Goal: Answer question/provide support: Share knowledge or assist other users

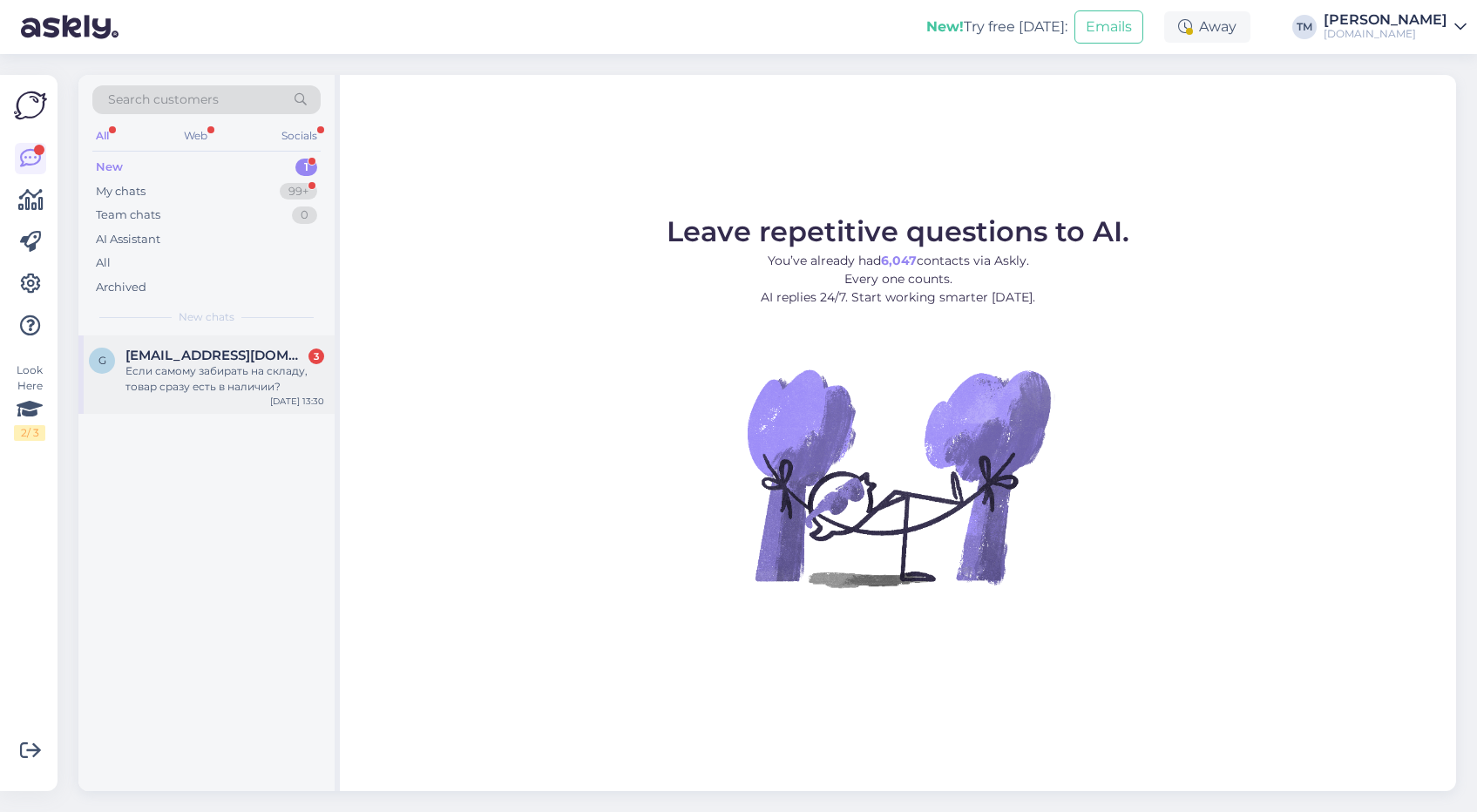
click at [264, 370] on div "Если самому забирать на складу, товар сразу есть в наличии?" at bounding box center [224, 379] width 199 height 31
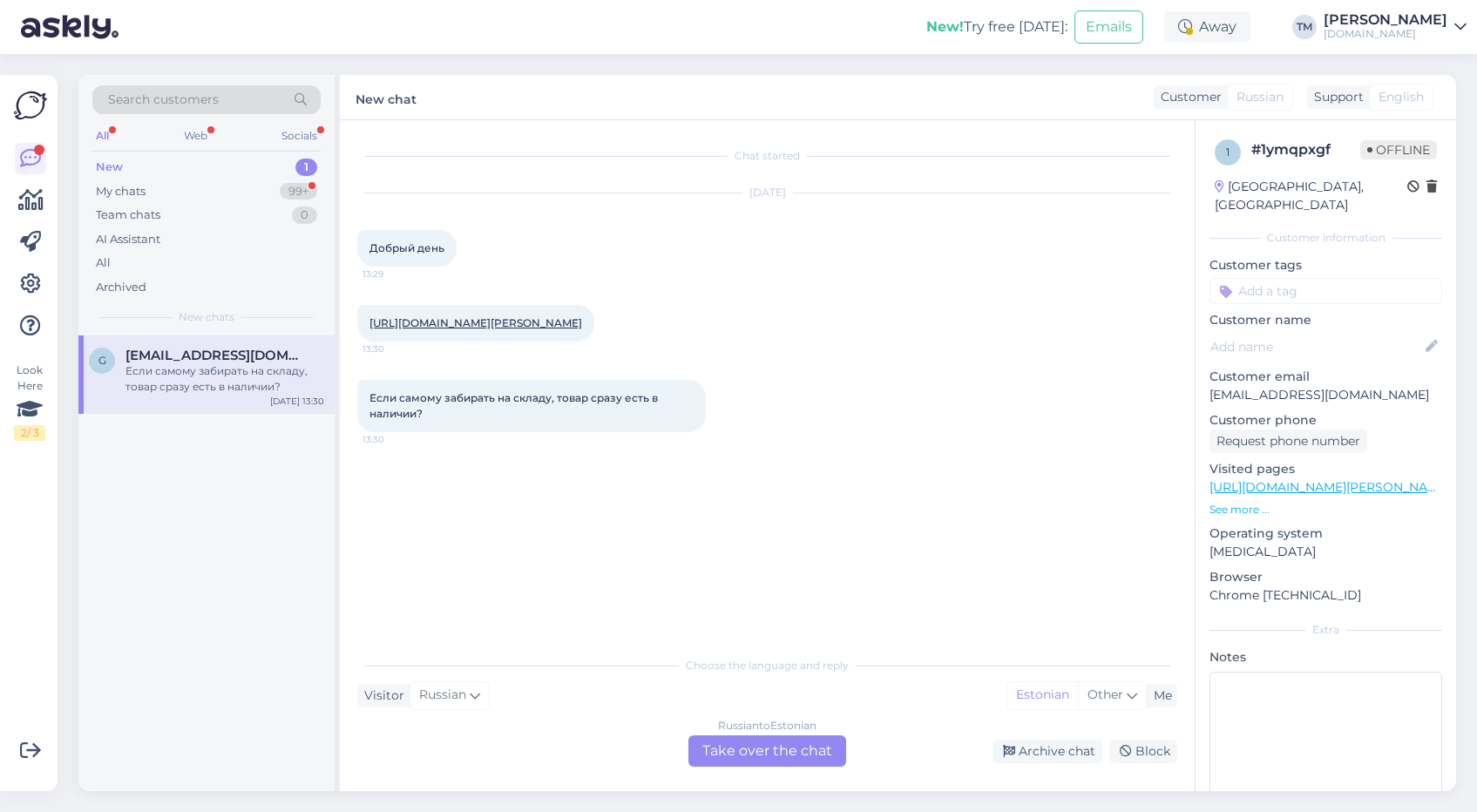
click at [760, 735] on div "Russian to Estonian Take over the chat" at bounding box center [767, 750] width 158 height 31
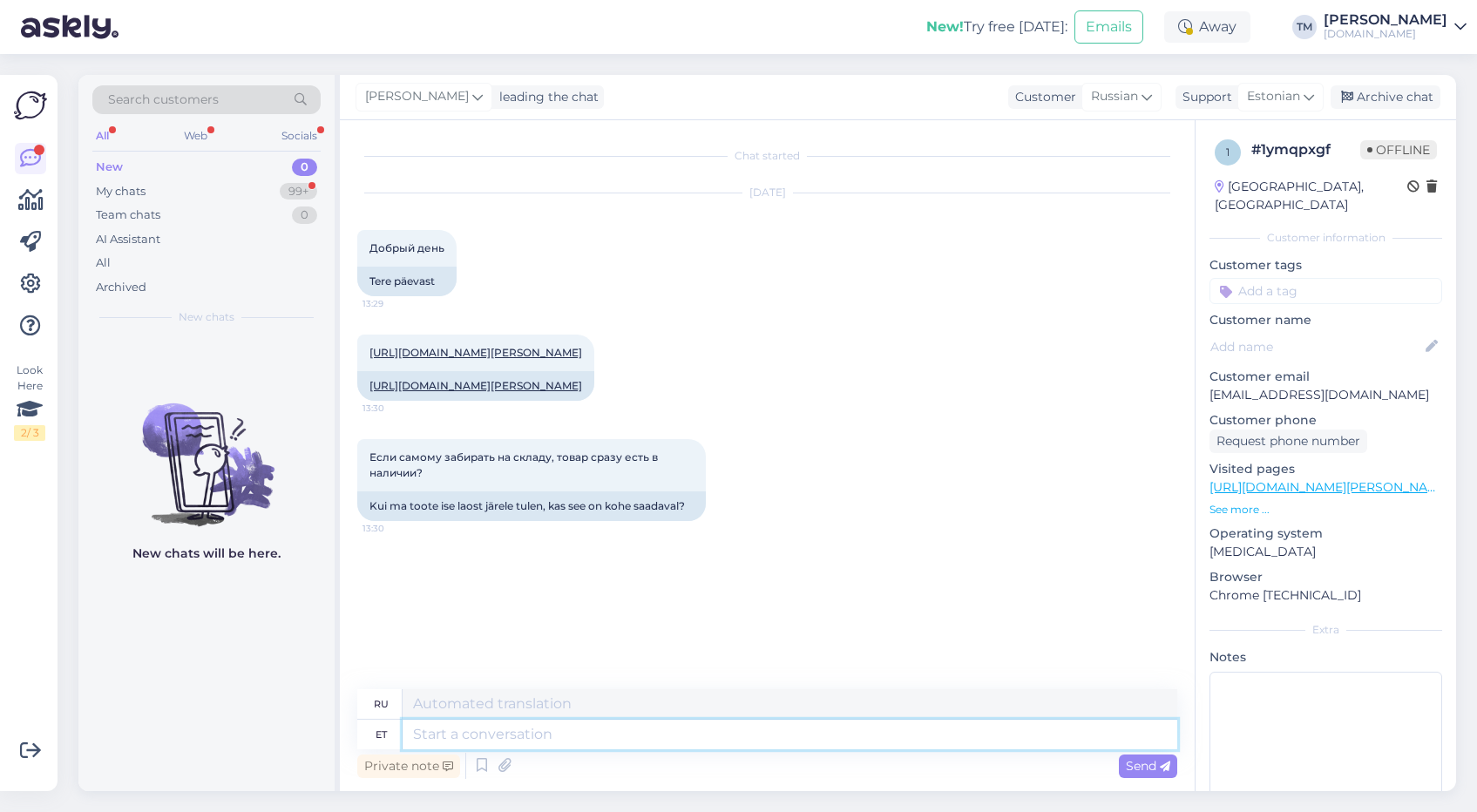
click at [760, 735] on textarea at bounding box center [791, 734] width 775 height 30
click at [546, 392] on link "[URL][DOMAIN_NAME][PERSON_NAME]" at bounding box center [475, 385] width 213 height 13
click at [485, 733] on textarea at bounding box center [791, 734] width 775 height 30
type textarea "Tere! S"
type textarea "Привет!"
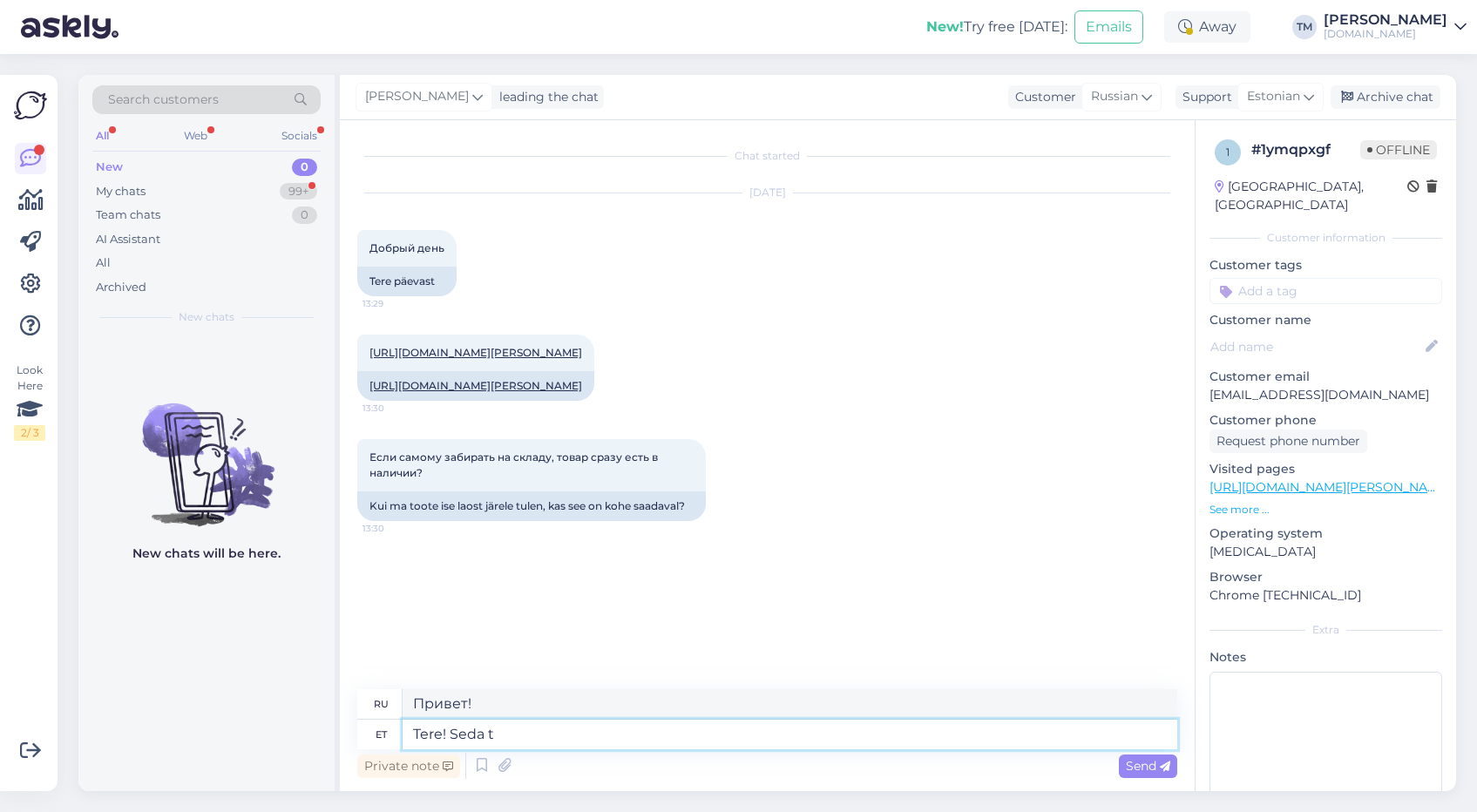
type textarea "Tere! Seda to"
type textarea "Привет! Это"
type textarea "Tere! Seda toodet ka"
type textarea "Здравствуйте! Этот продукт"
type textarea "Tere! Seda toodet kahjuks la"
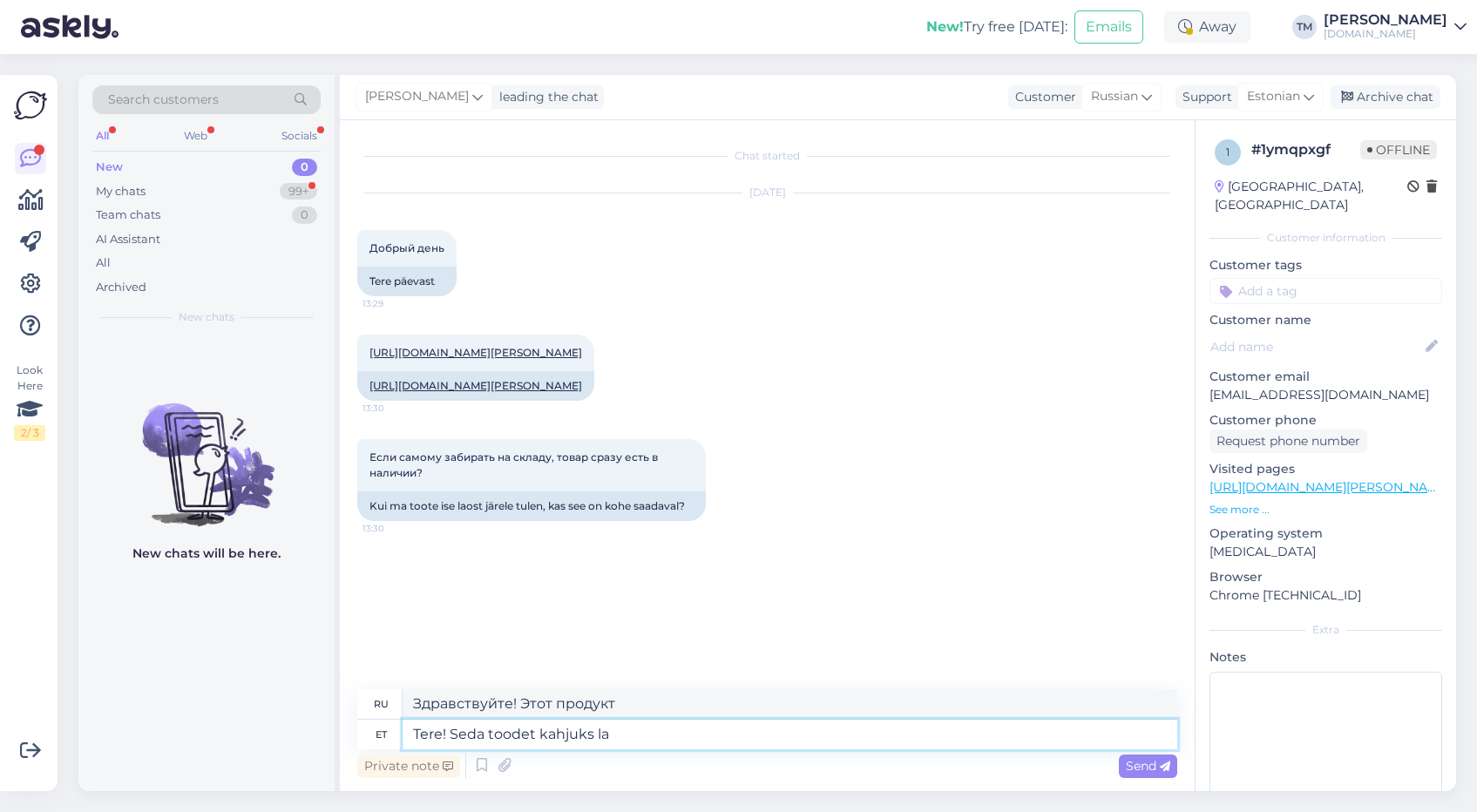
type textarea "Здравствуйте! К сожалению, этот продукт"
type textarea "Tere! Seda toodet kahjuks [GEOGRAPHIC_DATA]"
type textarea "Здравствуйте! К сожалению, этого товара нет в наличии."
type textarea "Tere! Seda toodet kahjuks laos pole, vaatasin, e"
type textarea "Здравствуйте! К сожалению, этого товара нет в наличии, я проверил."
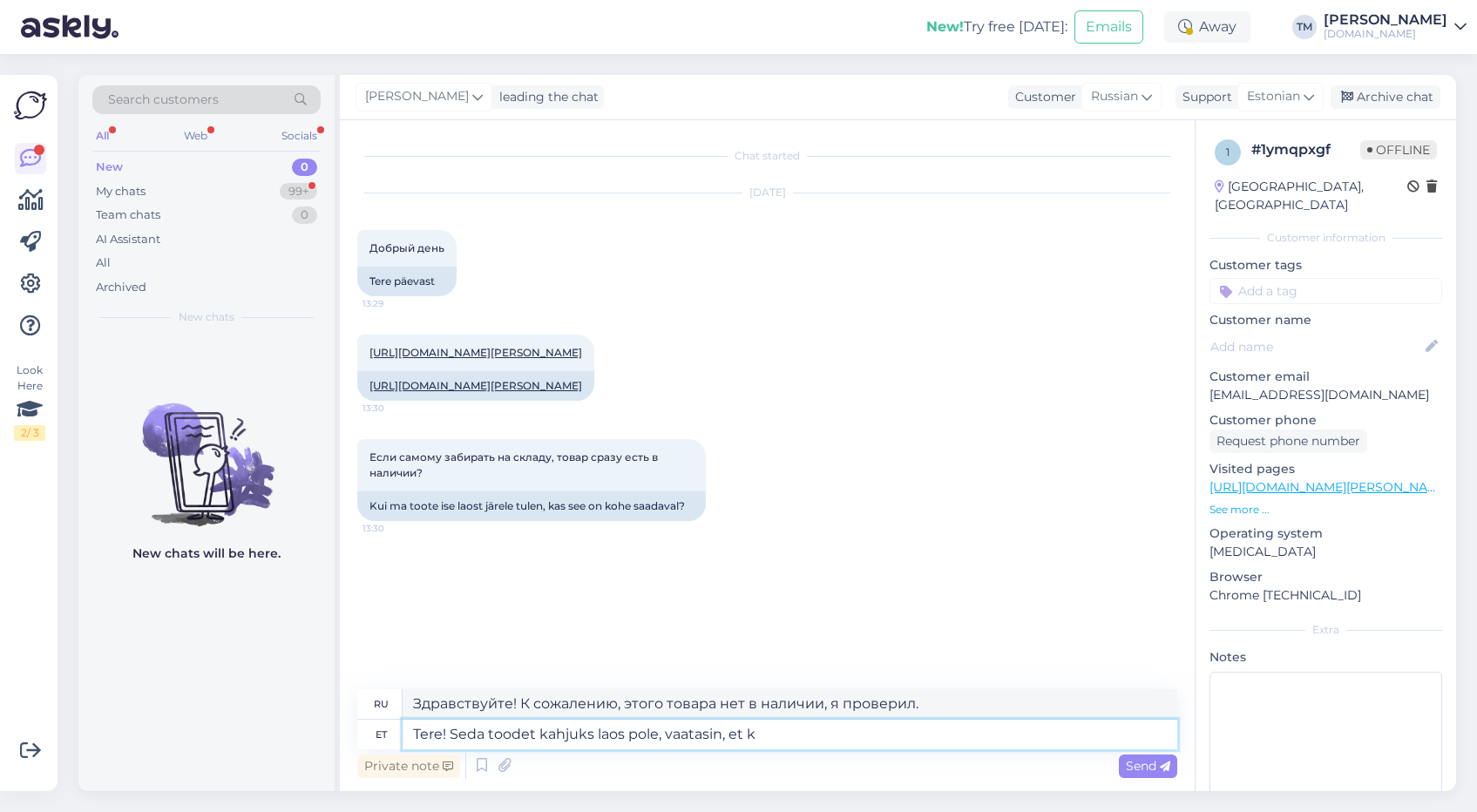
type textarea "Tere! Seda toodet kahjuks laos pole, vaatasin, et ka"
type textarea "Здравствуйте! К сожалению, этого товара нет в наличии. Я проверил и..."
type textarea "Tere! Seda toodet kahjuks laos pole, vaatasin, et kahjuks on"
type textarea "Здравствуйте! К сожалению, этого товара нет в наличии. Я проверил, и, к сожален…"
type textarea "Tere! Seda toodet kahjuks laos pole, vaatasin, et kahjuks on k"
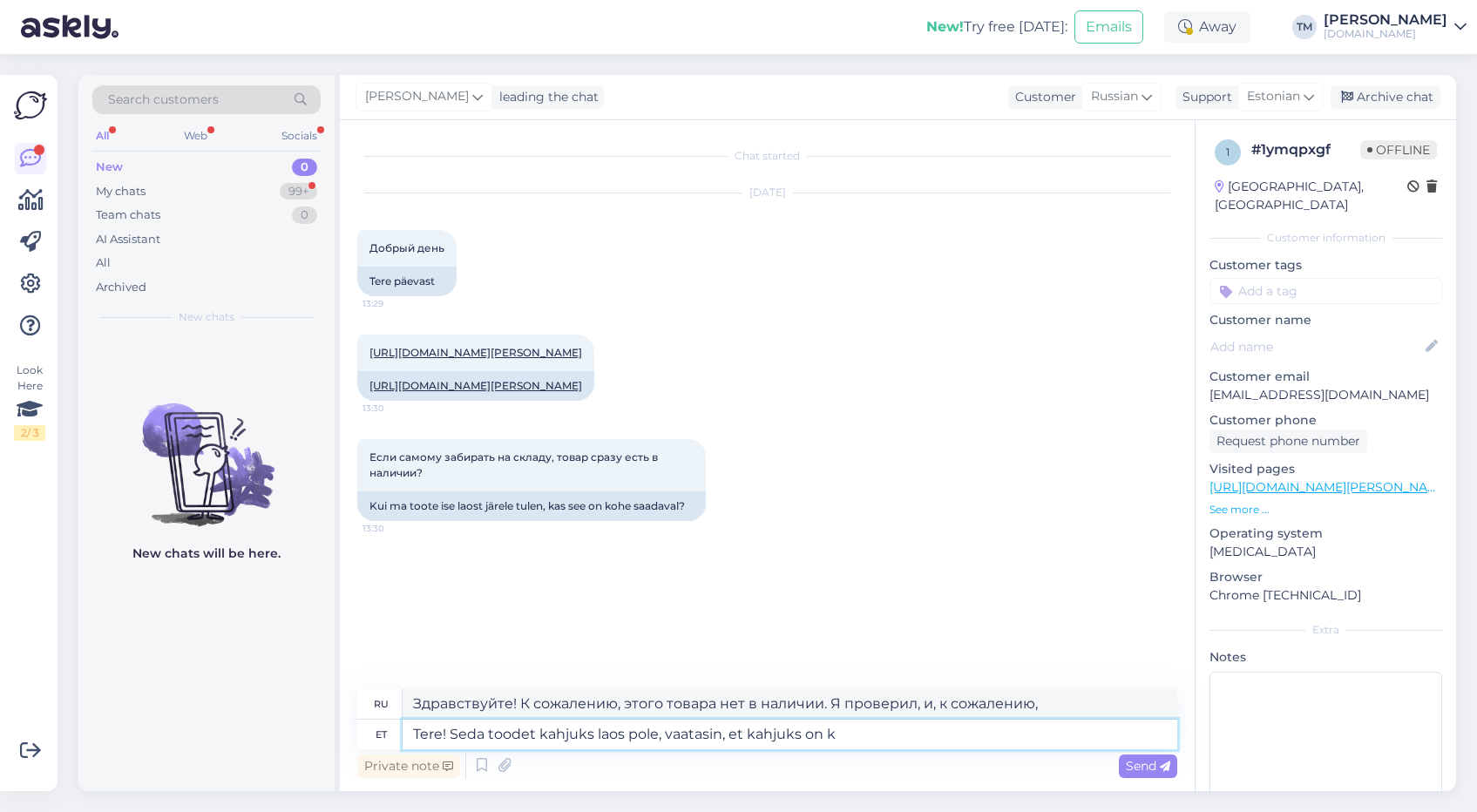
type textarea "Здравствуйте! К сожалению, этого товара нет в наличии. Я проверил, и, к сожален…"
type textarea "Tere! Seda toodet kahjuks laos pole, vaatasin, et kahjuks on ka ta"
type textarea "Здравствуйте! К сожалению, этого товара нет в наличии. Я проверил, и, к сожален…"
type textarea "Tere! Seda toodet kahjuks laos pole, vaatasin, et kahjuks on ka tarnija la"
type textarea "Здравствуйте! К сожалению, этого товара нет в наличии. Я проверил, и, к сожален…"
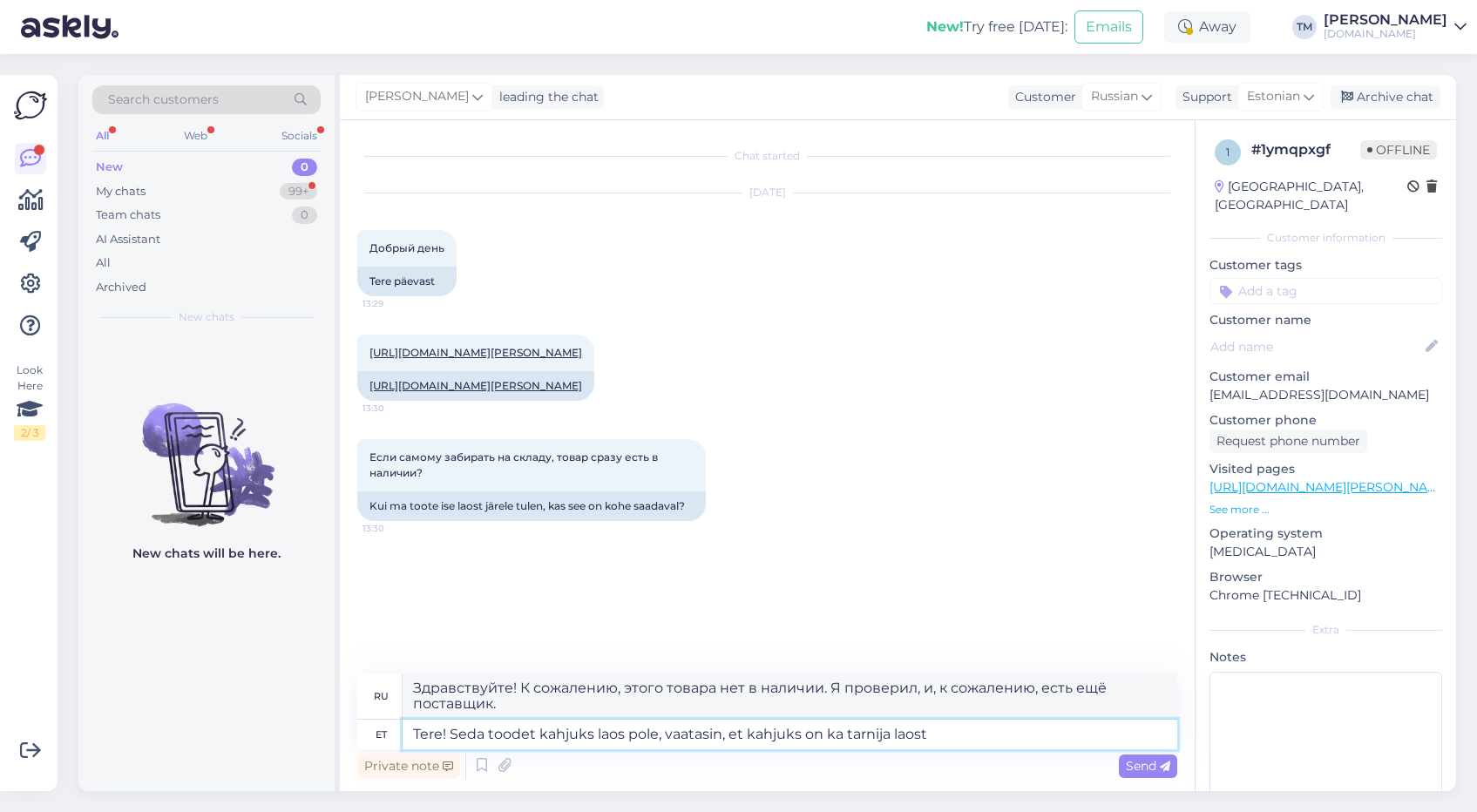
type textarea "Tere! Seda toodet kahjuks laos pole, vaatasin, et kahjuks on ka tarnija laost o"
type textarea "Здравствуйте! К сожалению, этого товара нет в наличии. Я проверил, и, к сожален…"
type textarea "Tere! Seda toodet kahjuks laos pole, vaatasin, et kahjuks on ka tarnija laost o…"
type textarea "Здравствуйте! К сожалению, этого товара нет в наличии. Я проверил, и, к сожален…"
type textarea "Tere! Seda toodet kahjuks laos pole, vaatasin, et kahjuks on ka tarnija laost o…"
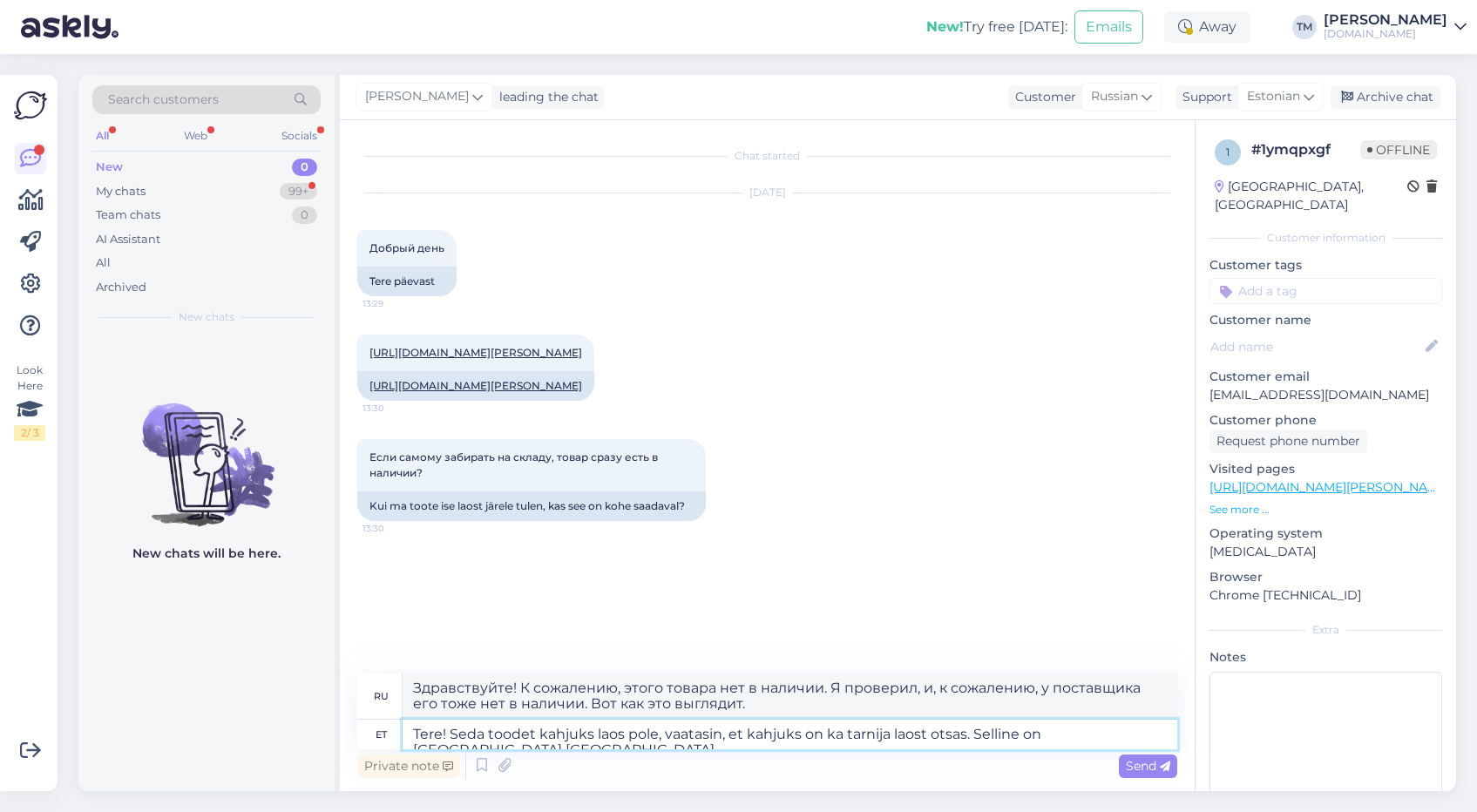
type textarea "Здравствуйте! К сожалению, этого товара нет в наличии. Я проверил, и, к сожален…"
type textarea "Tere! Seda toodet kahjuks laos pole, vaatasin, et kahjuks on ka tarnija laost o…"
type textarea "Здравствуйте! К сожалению, этого товара нет в наличии. Я проверил, и, к сожален…"
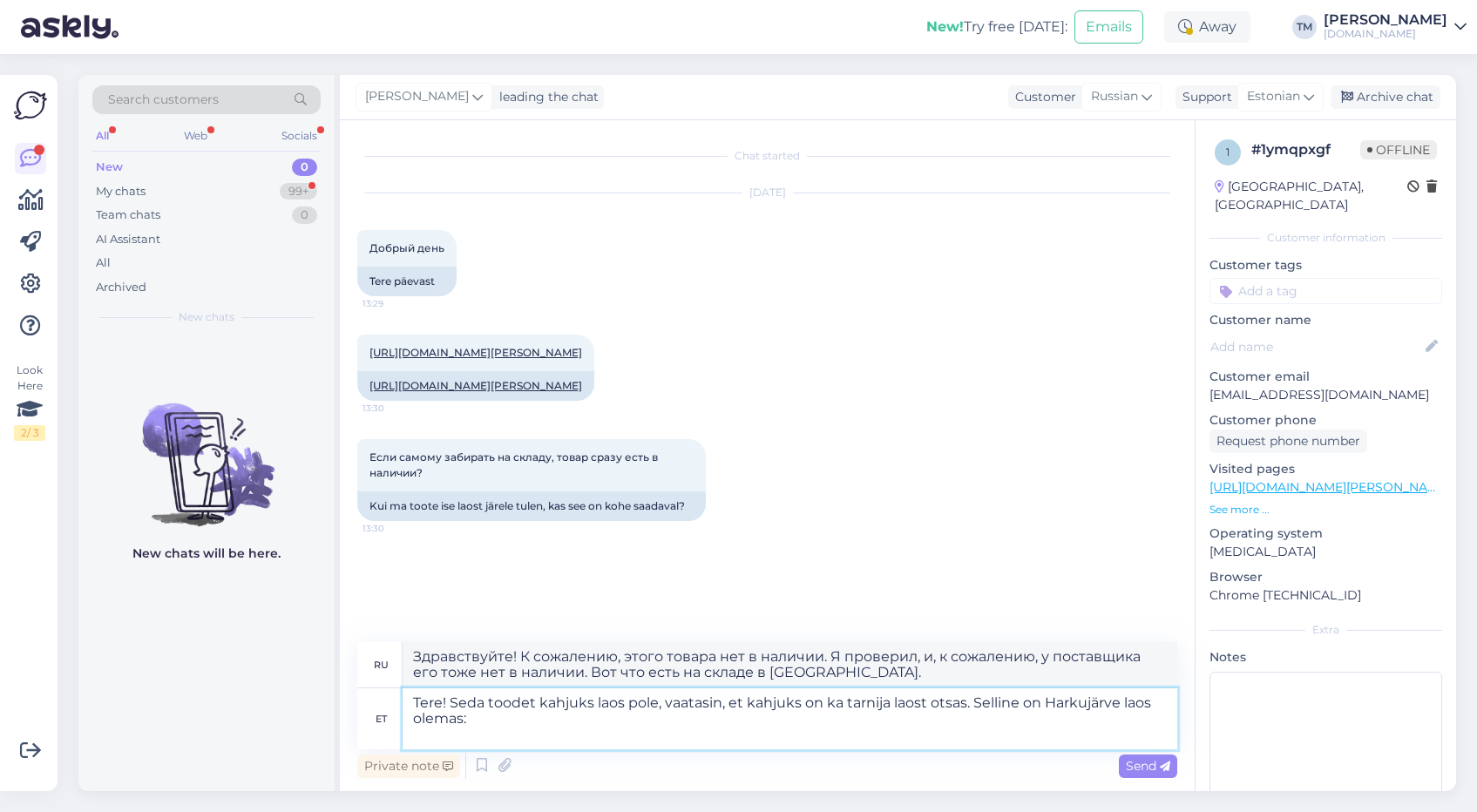
paste textarea "[URL][DOMAIN_NAME]"
type textarea "Tere! Seda toodet kahjuks laos pole, vaatasin, et kahjuks on ka tarnija laost o…"
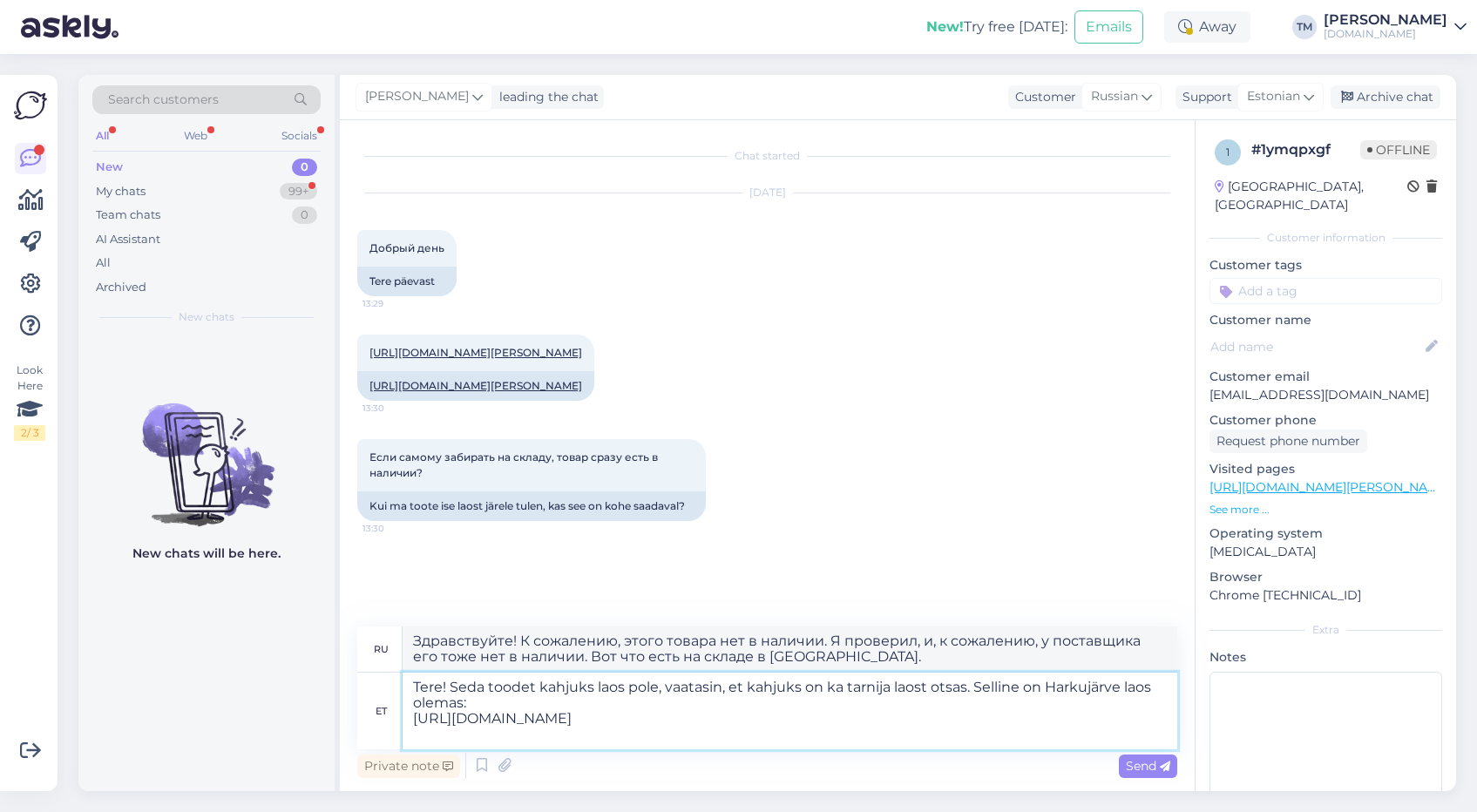
type textarea "Здравствуйте! К сожалению, этого товара нет в наличии. Я проверил, и, к сожален…"
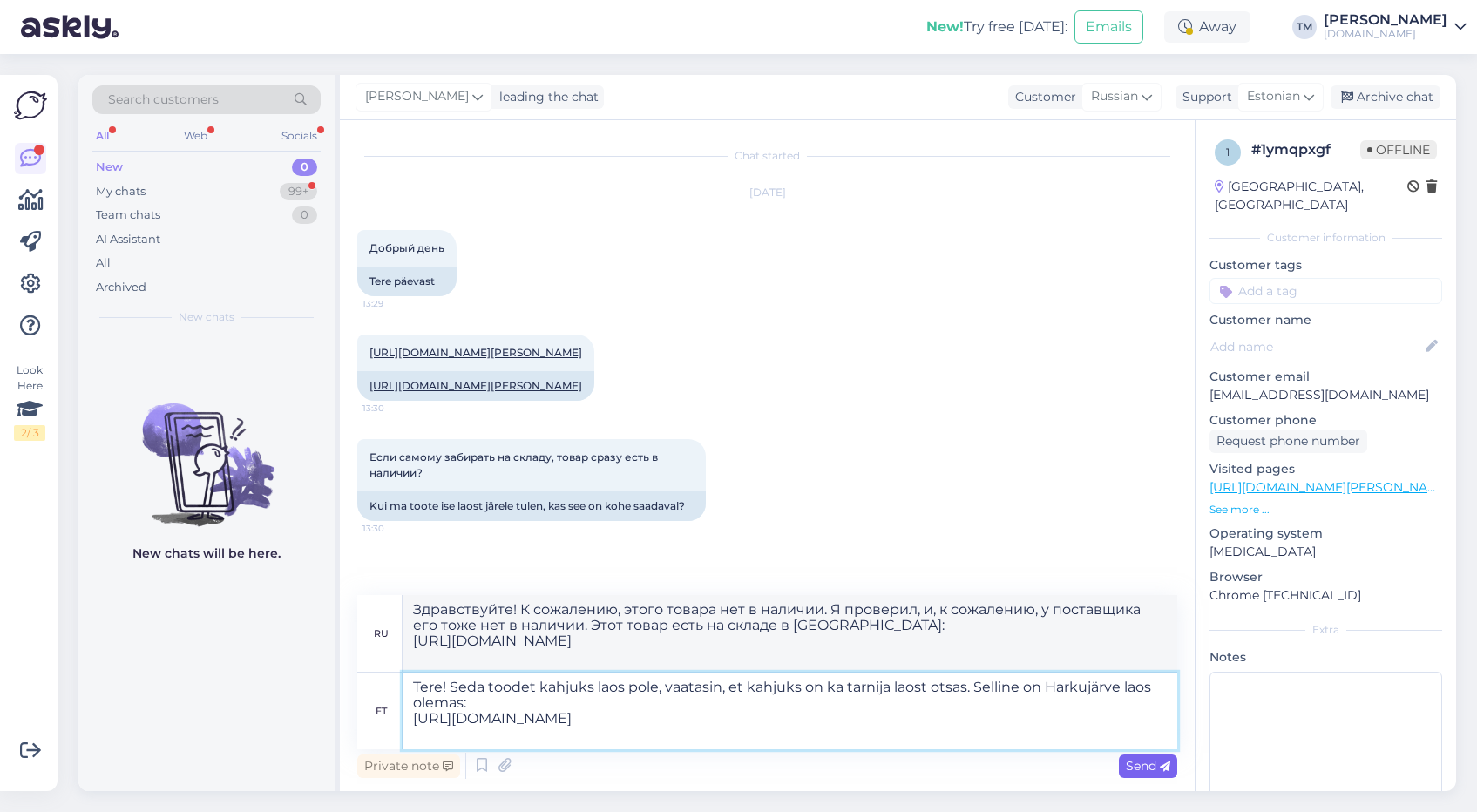
type textarea "Tere! Seda toodet kahjuks laos pole, vaatasin, et kahjuks on ka tarnija laost o…"
click at [1153, 764] on span "Send" at bounding box center [1148, 765] width 45 height 15
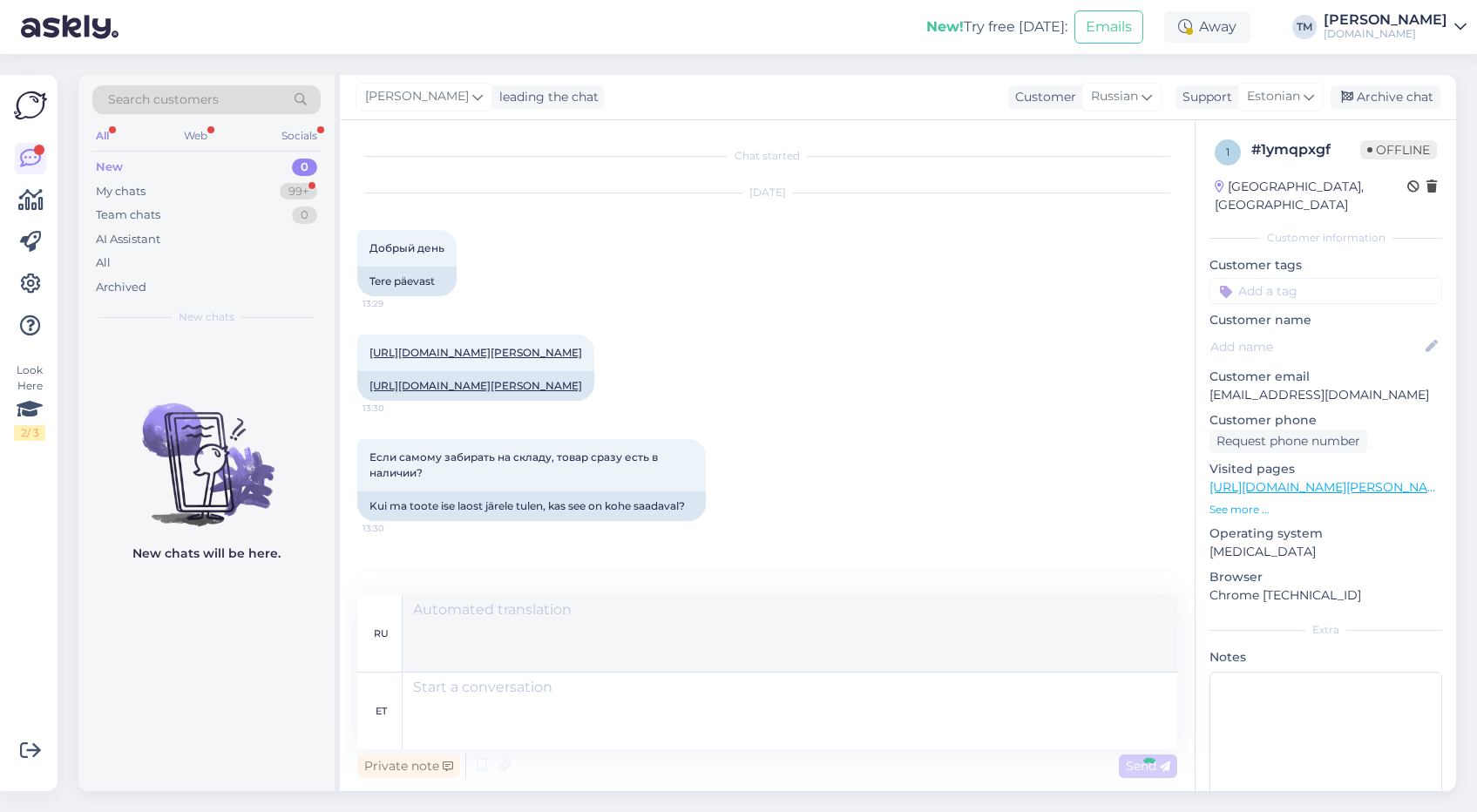
scroll to position [175, 0]
